Goal: Task Accomplishment & Management: Manage account settings

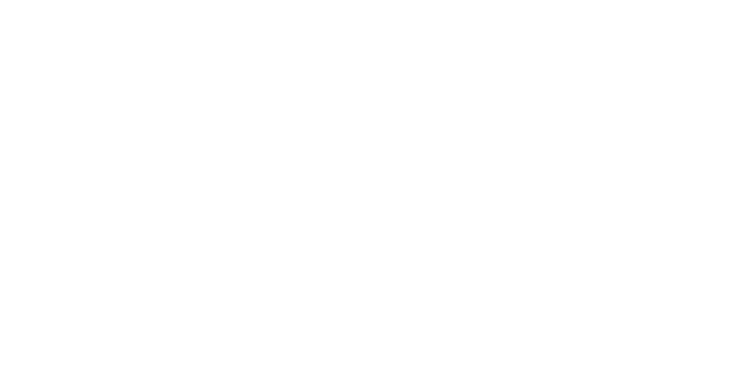
click at [664, 65] on body at bounding box center [370, 195] width 741 height 390
select select "*"
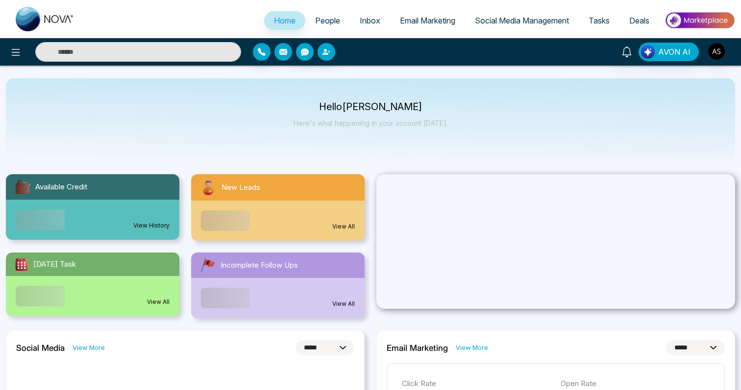
click at [290, 57] on button "button" at bounding box center [283, 52] width 18 height 18
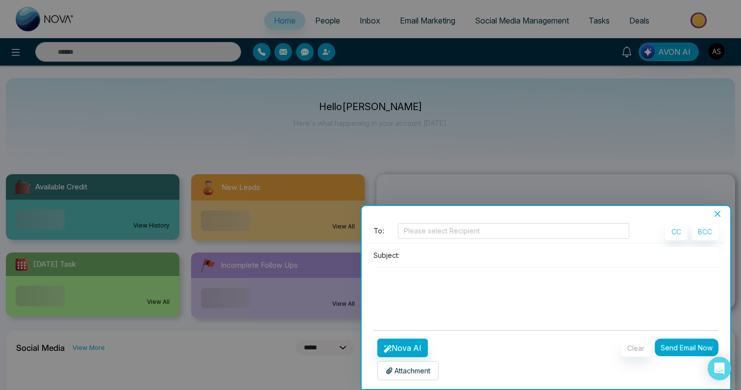
click at [663, 75] on div at bounding box center [370, 195] width 741 height 390
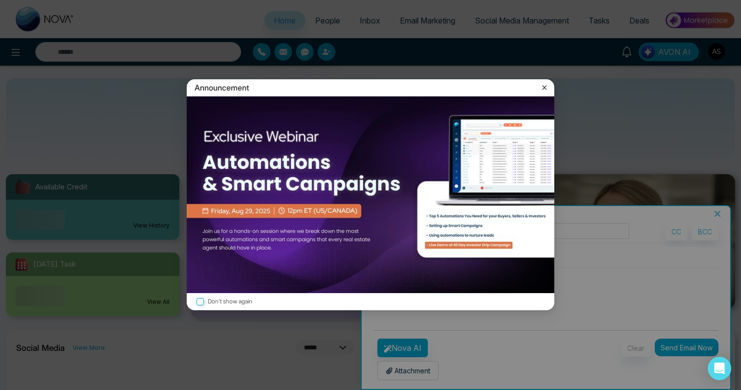
click at [718, 215] on div "Announcement Don't show again" at bounding box center [370, 195] width 741 height 390
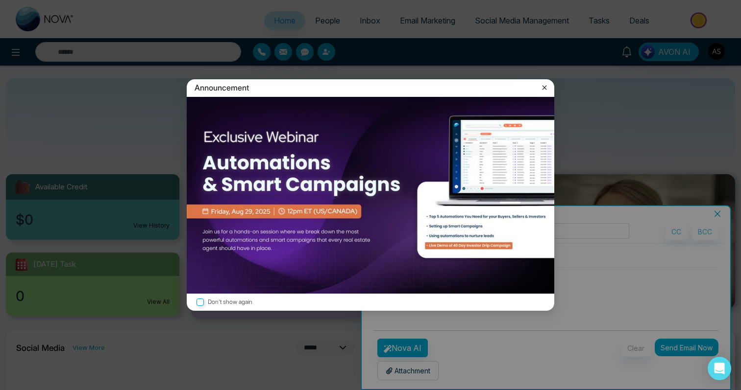
click at [546, 89] on icon at bounding box center [544, 88] width 10 height 10
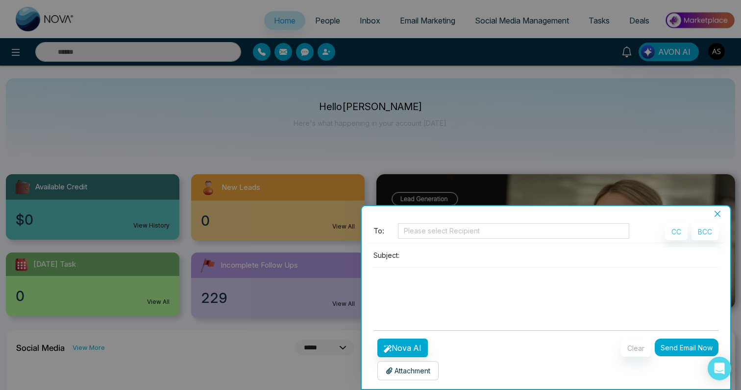
click at [718, 212] on icon "close" at bounding box center [717, 214] width 8 height 8
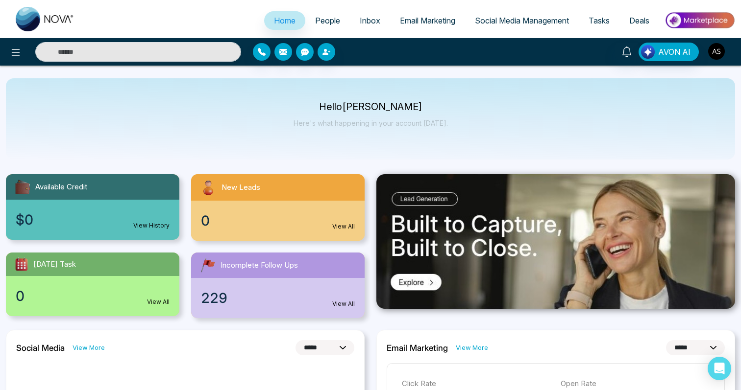
click at [720, 55] on img "button" at bounding box center [716, 51] width 17 height 17
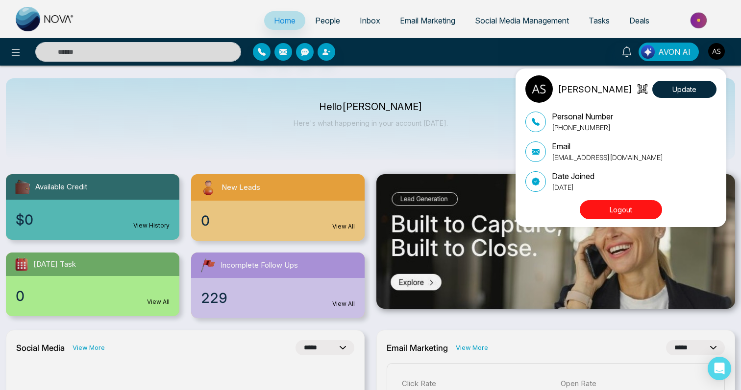
click at [497, 92] on div "[PERSON_NAME] Update Personal Number [PHONE_NUMBER] Email [EMAIL_ADDRESS][DOMAI…" at bounding box center [370, 195] width 741 height 390
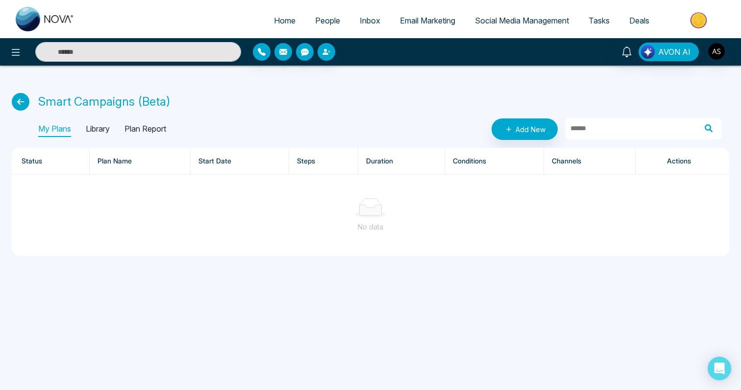
click at [310, 119] on div "My Plans Library Plan Report Add New" at bounding box center [379, 130] width 683 height 22
click at [722, 54] on img "button" at bounding box center [716, 51] width 17 height 17
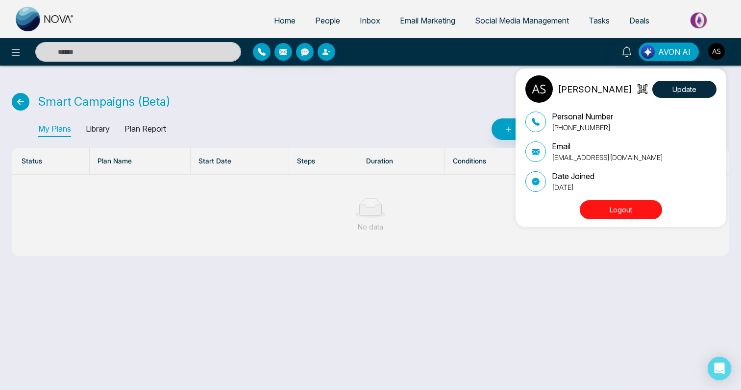
click at [627, 209] on button "Logout" at bounding box center [621, 209] width 82 height 19
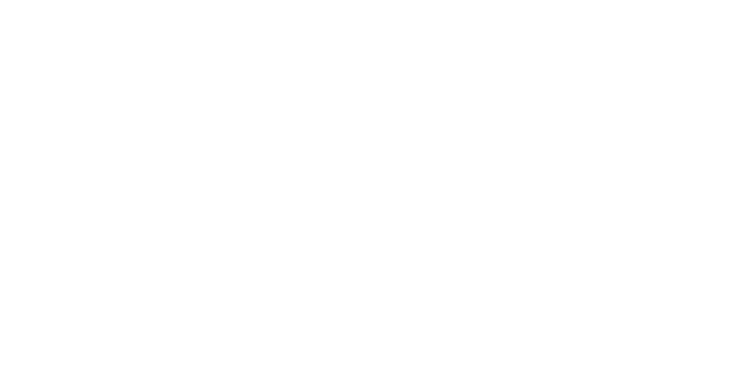
click at [333, 147] on body at bounding box center [370, 195] width 741 height 390
click at [445, 253] on body at bounding box center [370, 195] width 741 height 390
